Goal: Information Seeking & Learning: Find specific page/section

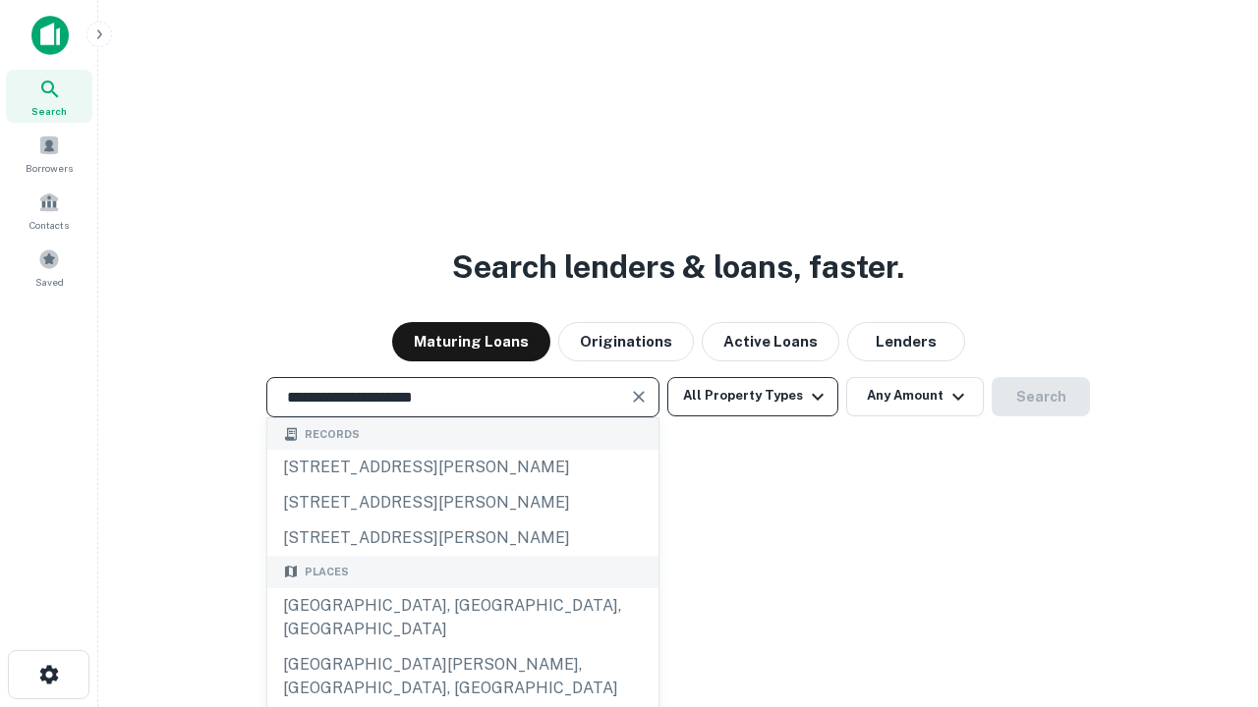
click at [462, 648] on div "[GEOGRAPHIC_DATA], [GEOGRAPHIC_DATA], [GEOGRAPHIC_DATA]" at bounding box center [462, 618] width 391 height 59
click at [753, 396] on button "All Property Types" at bounding box center [752, 396] width 171 height 39
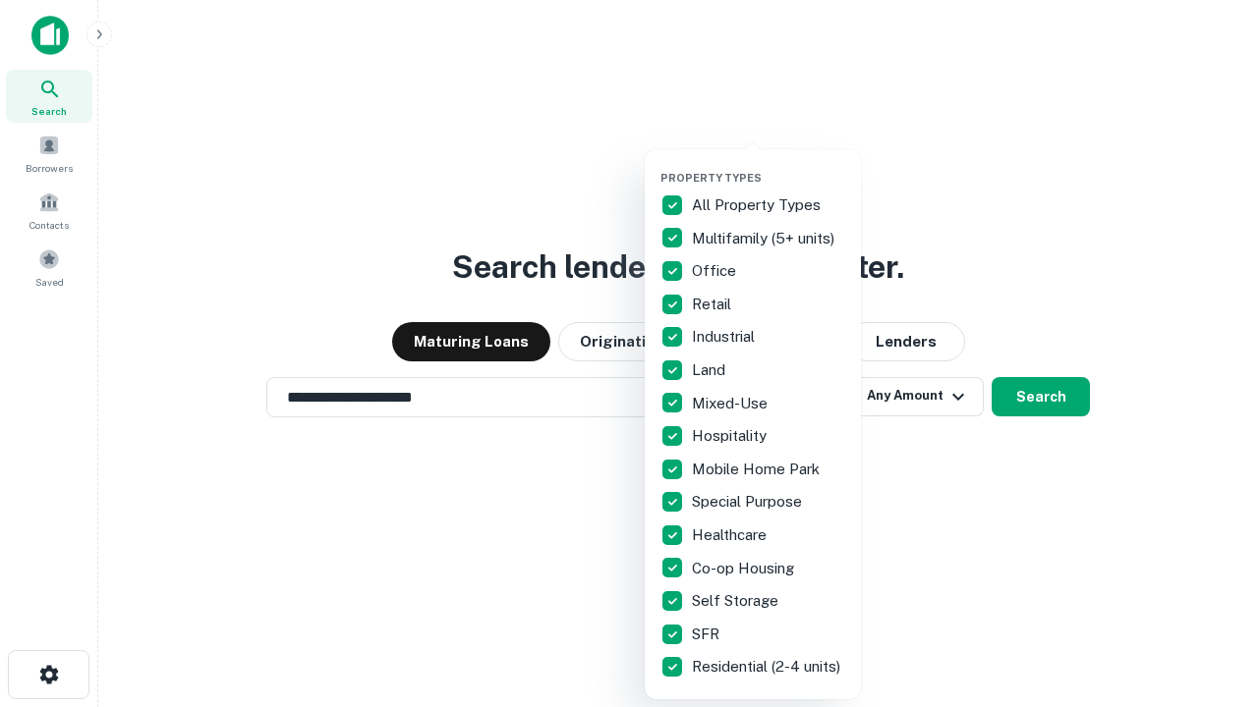
type input "**********"
click at [768, 165] on button "button" at bounding box center [768, 165] width 216 height 1
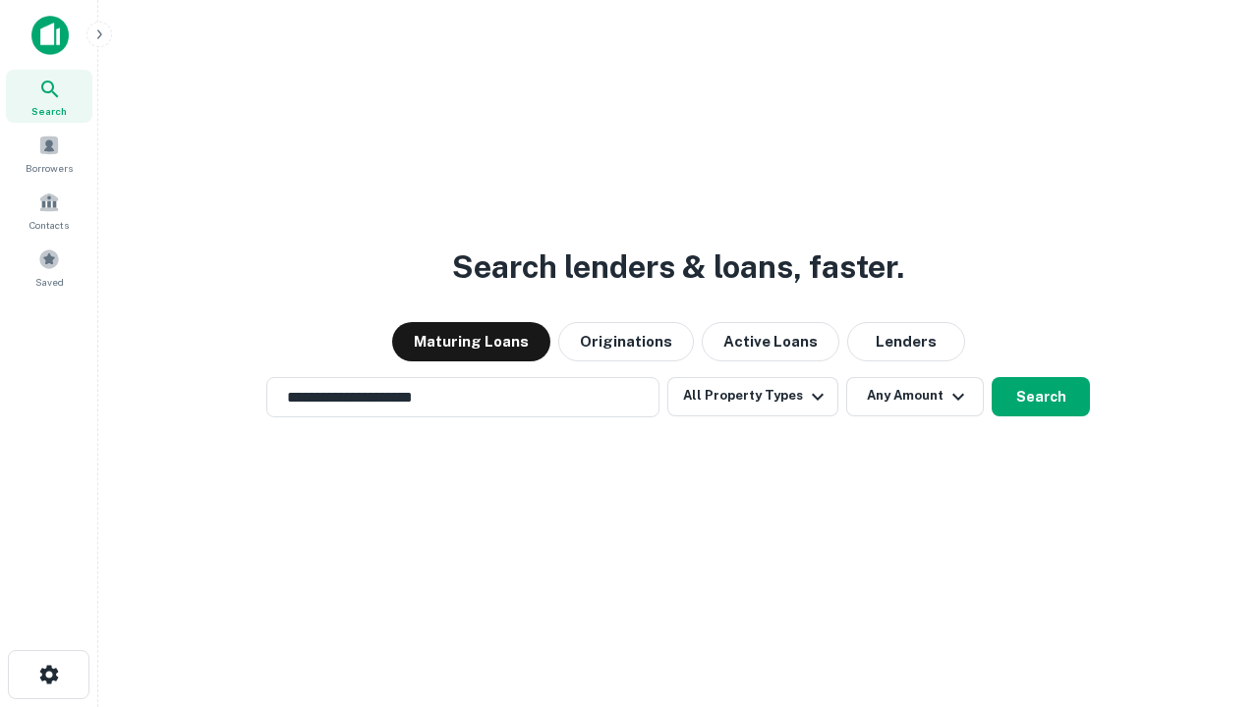
scroll to position [12, 237]
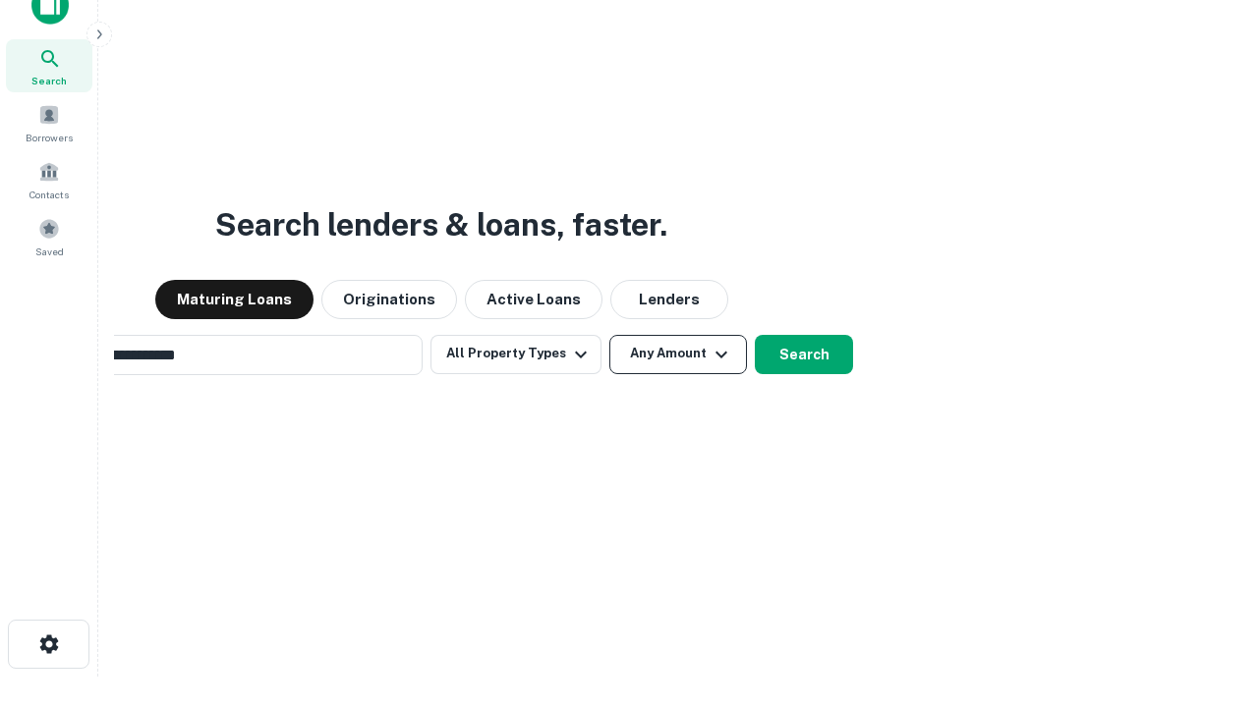
click at [609, 335] on button "Any Amount" at bounding box center [678, 354] width 138 height 39
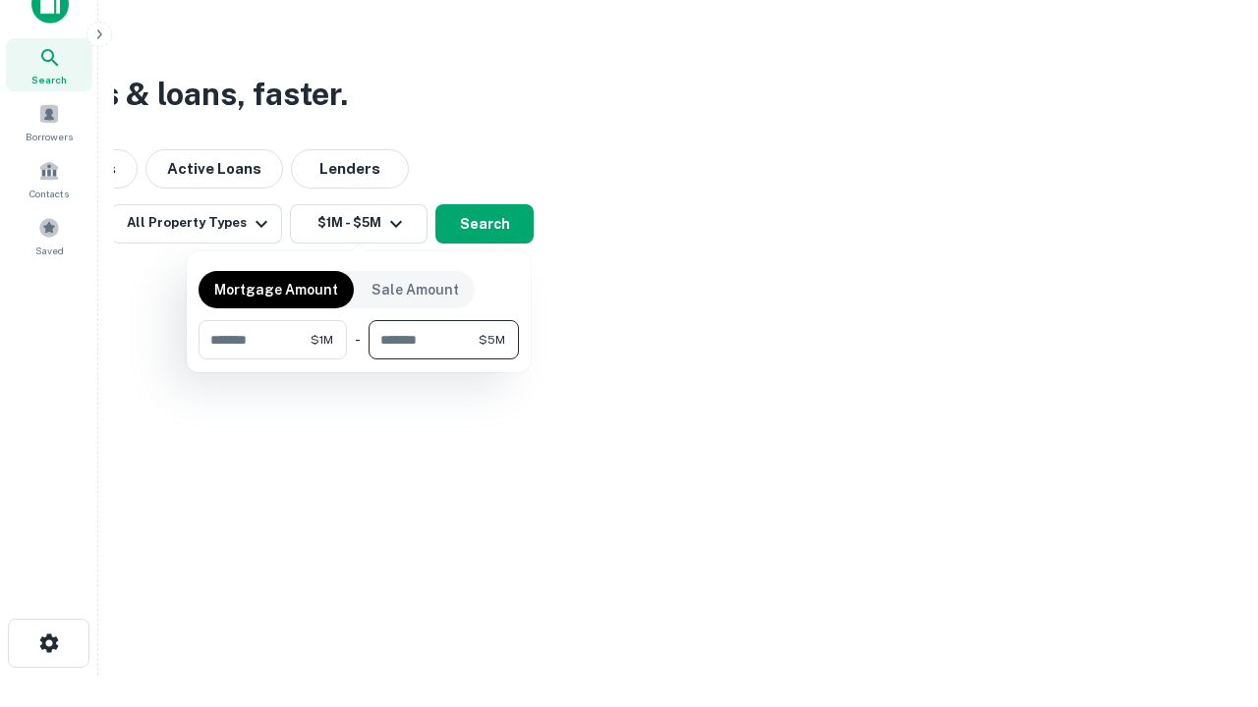
type input "*******"
click at [359, 360] on button "button" at bounding box center [358, 360] width 320 height 1
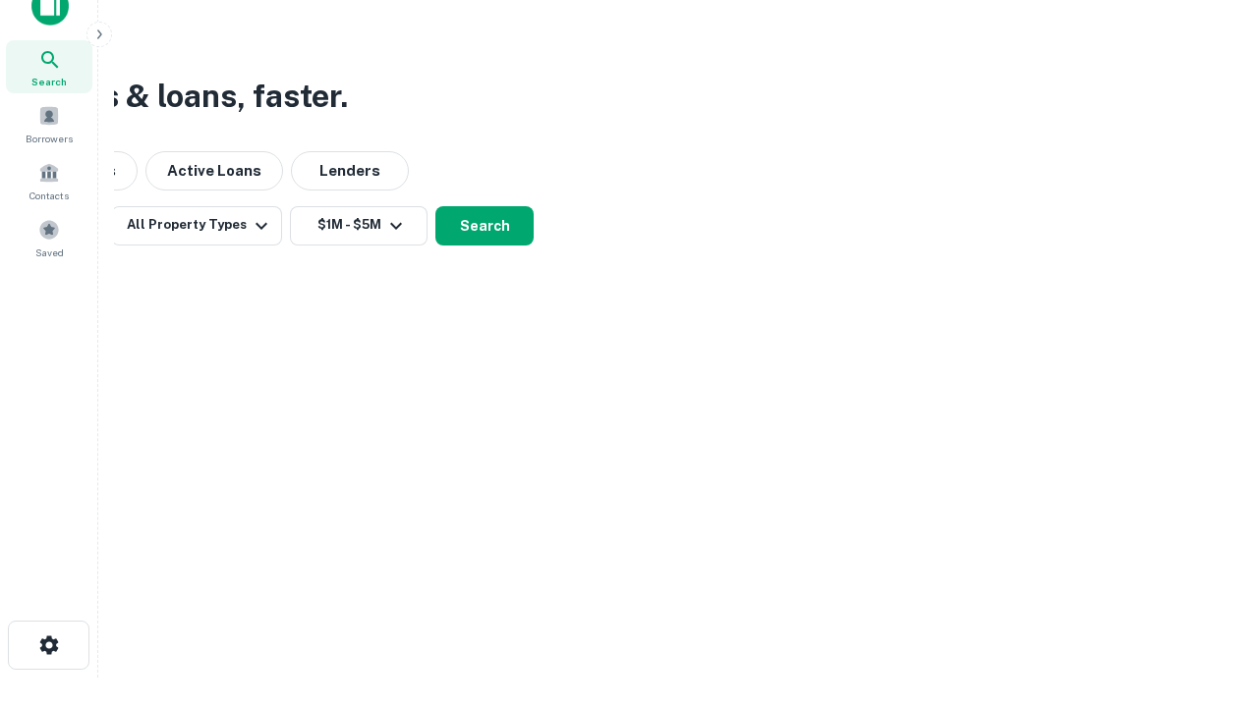
scroll to position [12, 363]
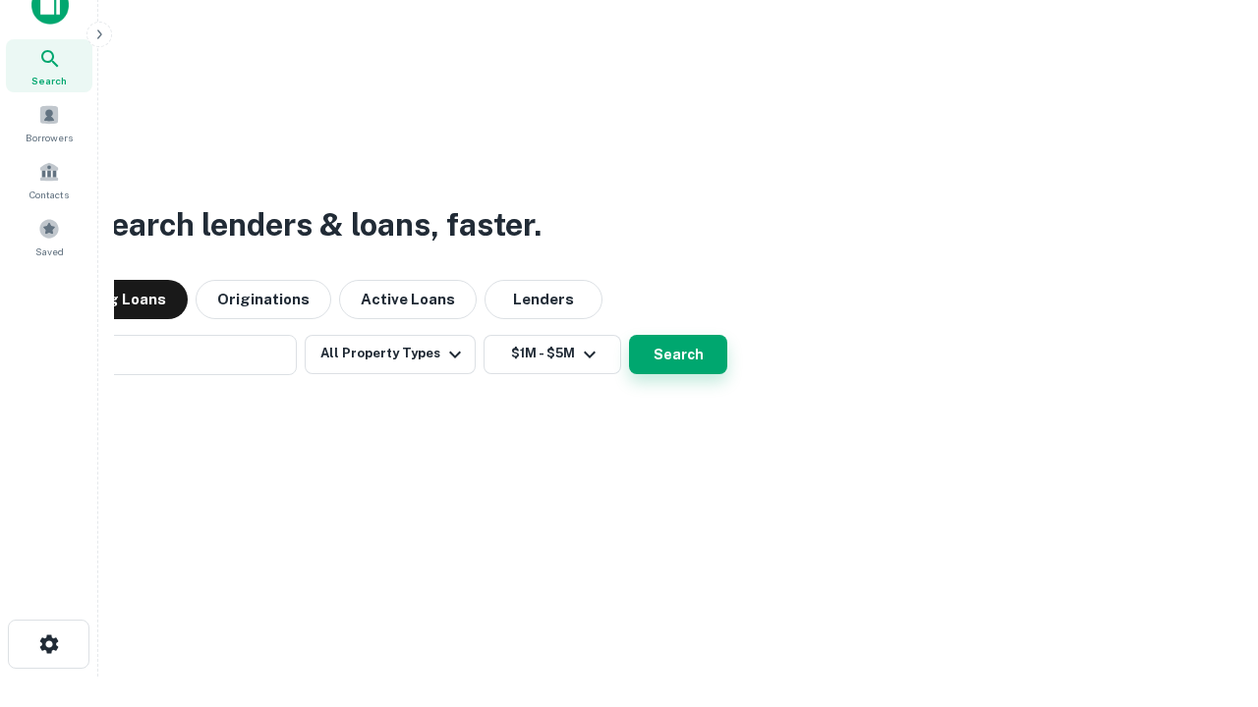
click at [629, 335] on button "Search" at bounding box center [678, 354] width 98 height 39
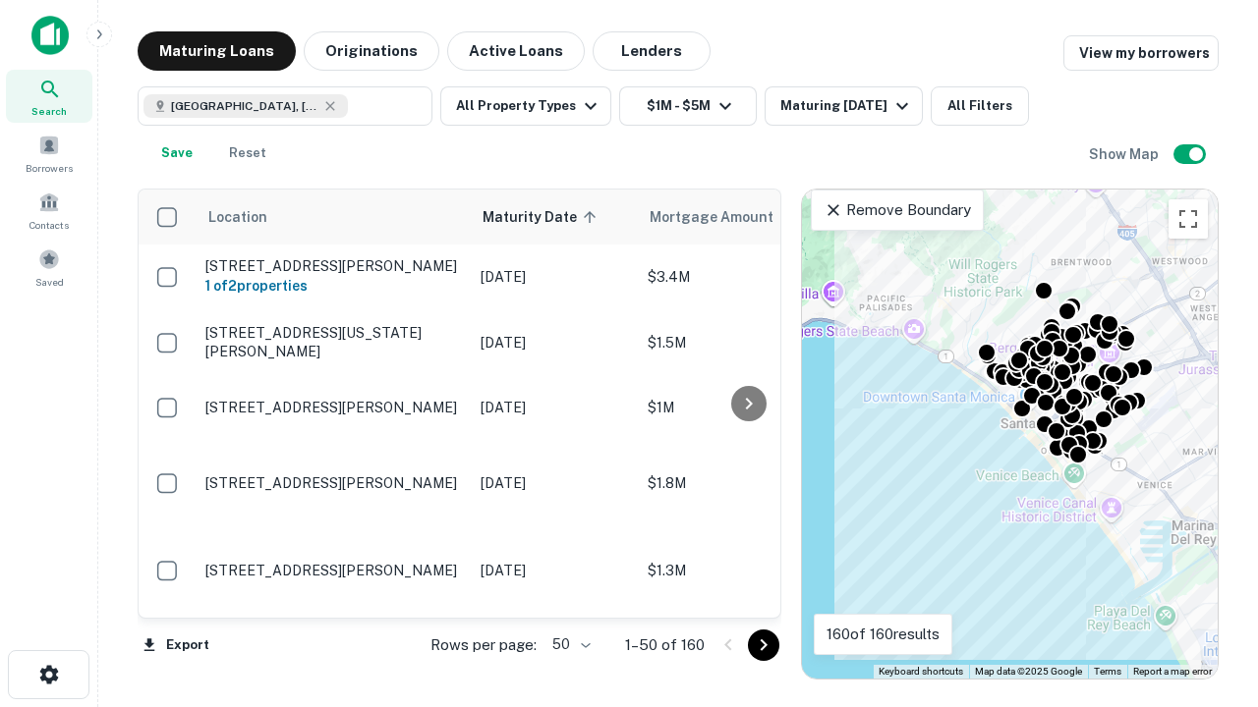
click at [568, 645] on body "Search Borrowers Contacts Saved Maturing Loans Originations Active Loans Lender…" at bounding box center [629, 353] width 1258 height 707
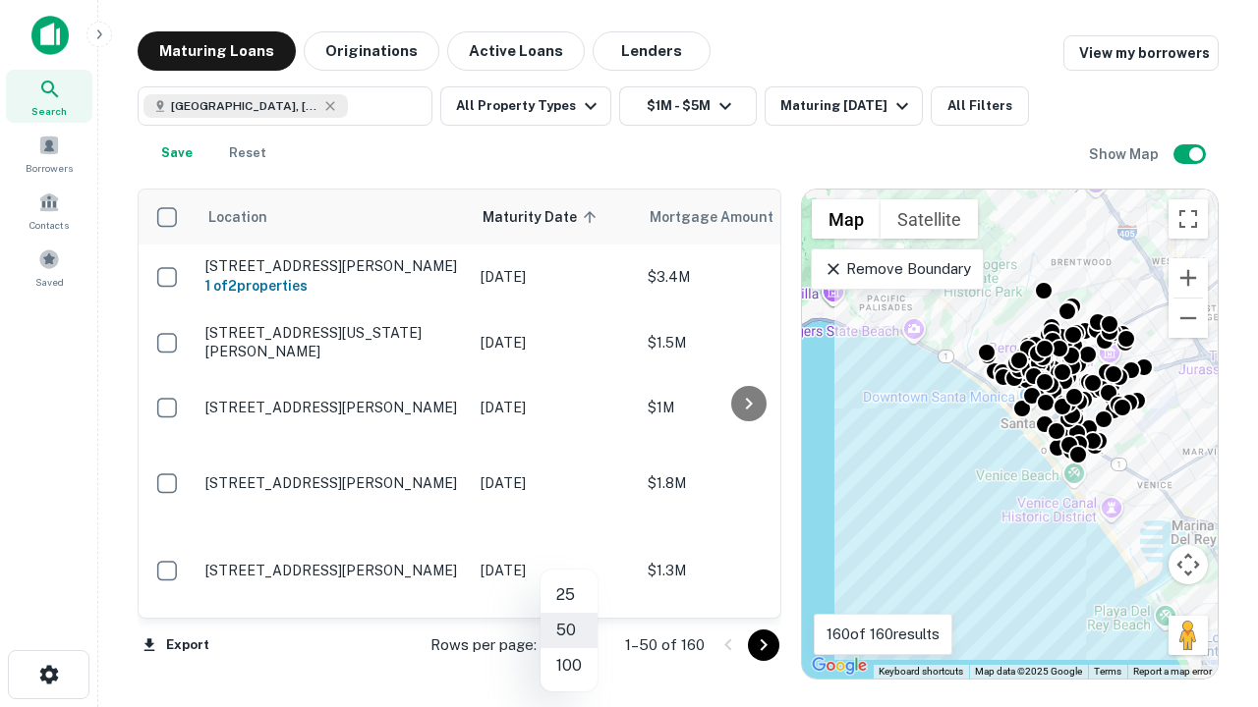
click at [569, 595] on li "25" at bounding box center [568, 595] width 57 height 35
